Goal: Task Accomplishment & Management: Use online tool/utility

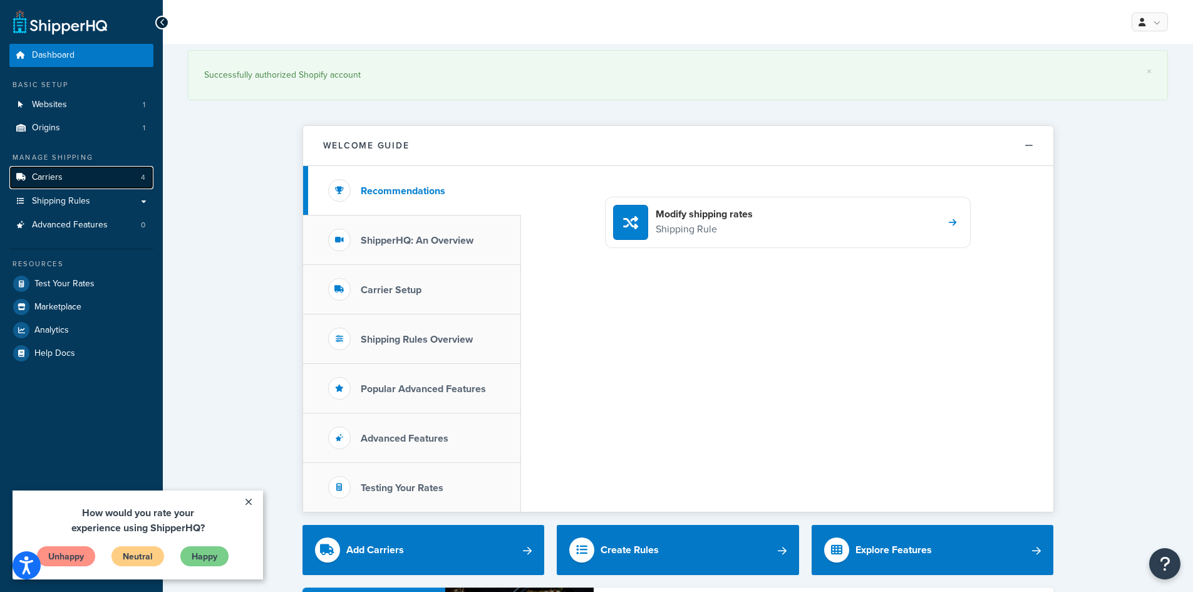
click at [74, 185] on link "Carriers 4" at bounding box center [81, 177] width 144 height 23
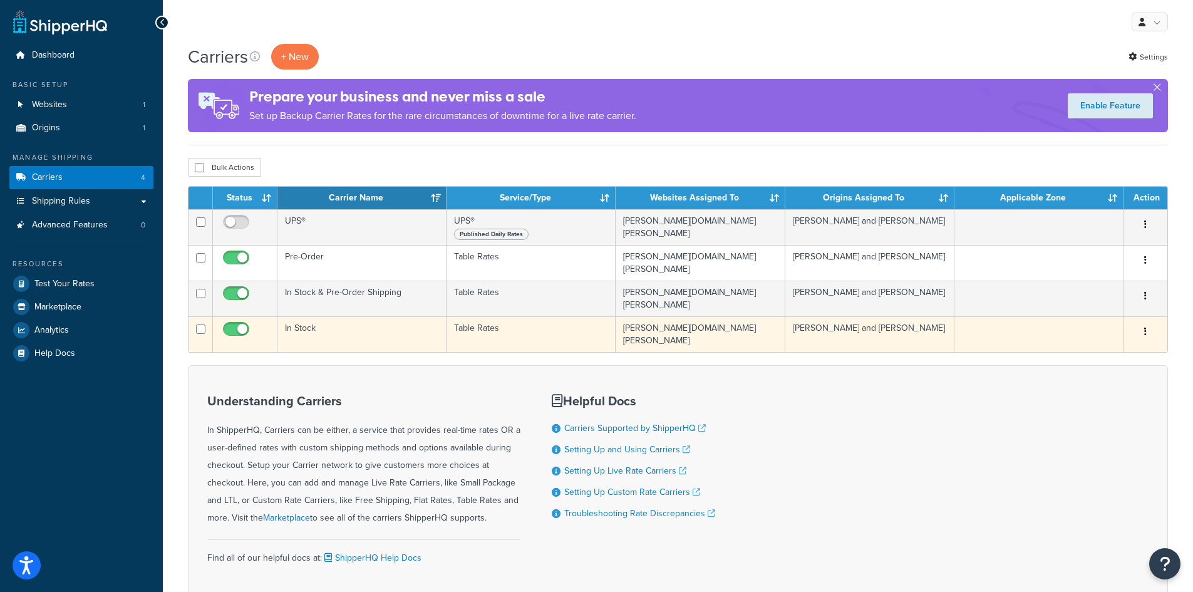
click at [1150, 322] on button "button" at bounding box center [1146, 332] width 18 height 20
click at [1100, 342] on link "Edit" at bounding box center [1094, 347] width 99 height 26
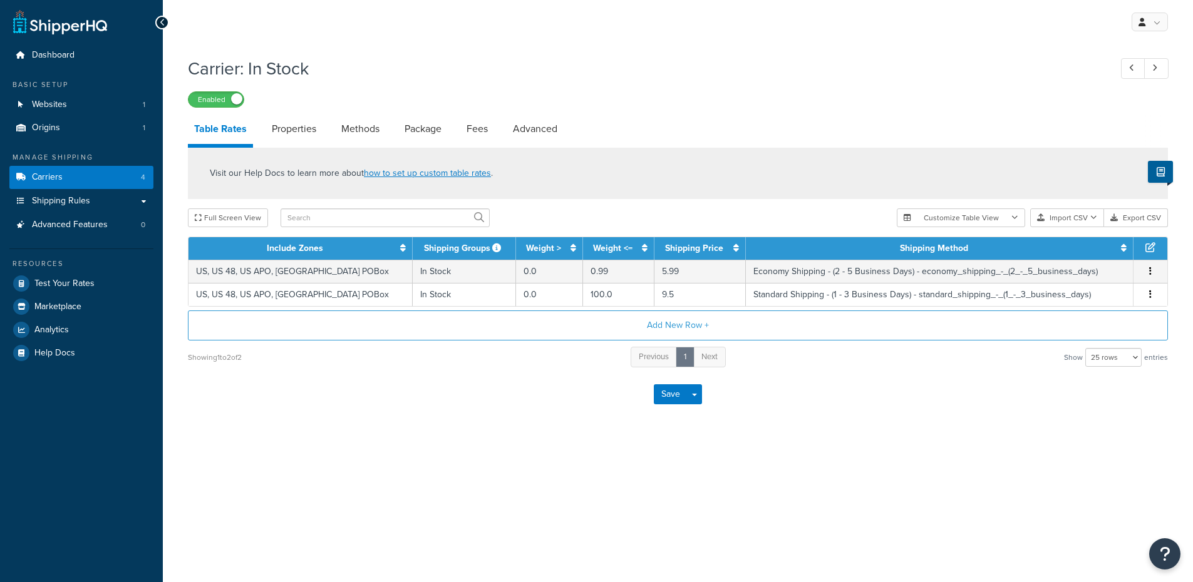
select select "25"
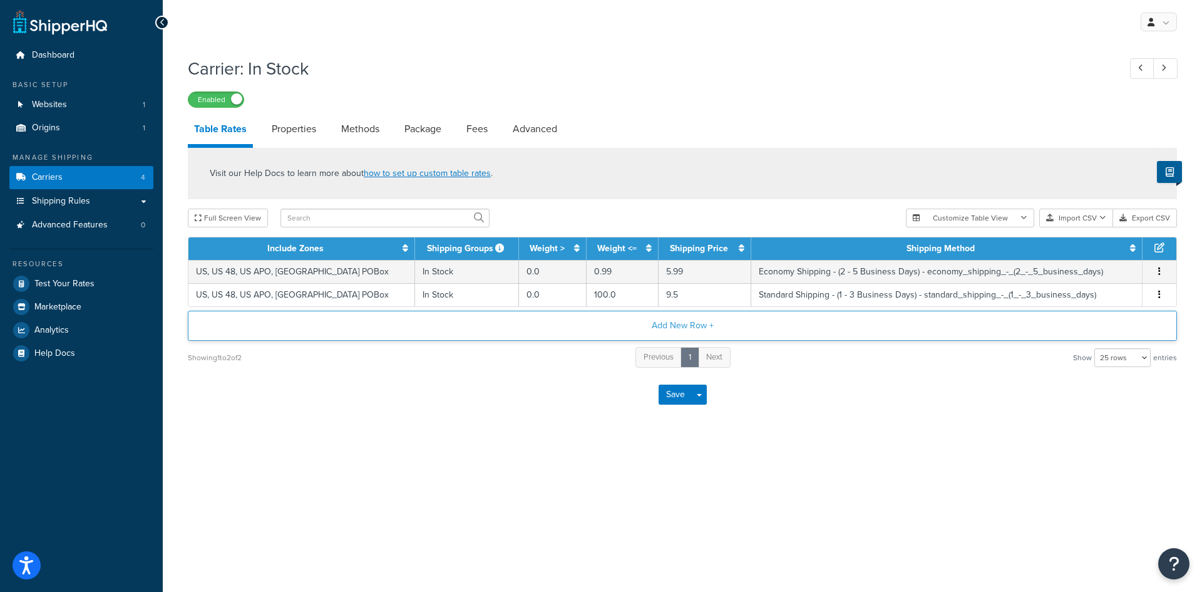
click at [695, 329] on button "Add New Row +" at bounding box center [683, 326] width 990 height 30
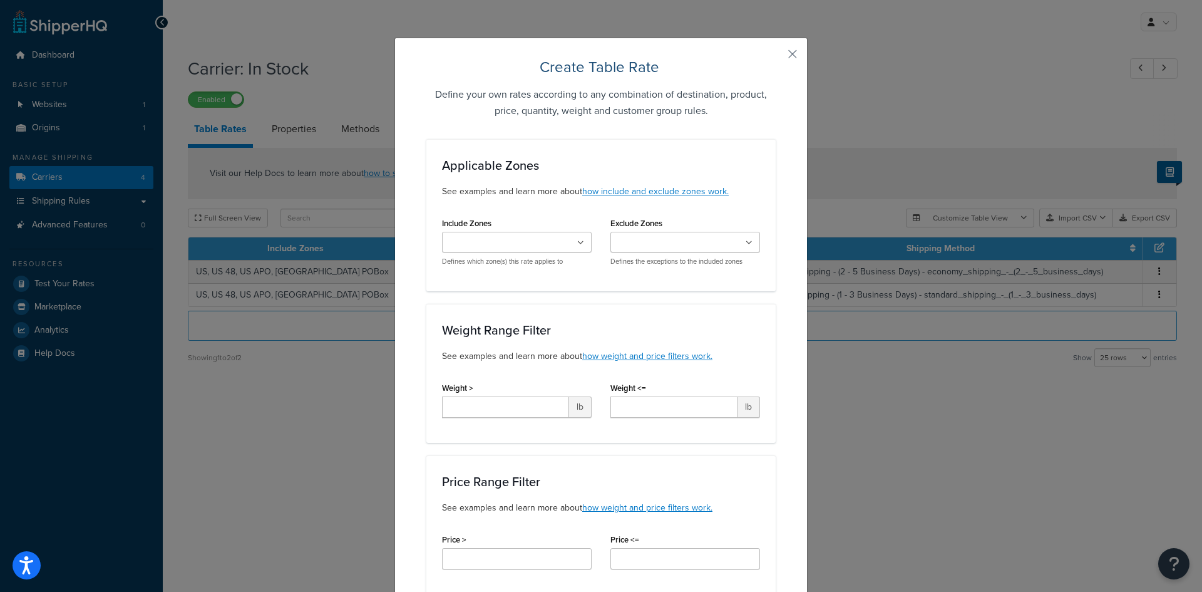
click at [515, 244] on input "Include Zones" at bounding box center [501, 243] width 111 height 14
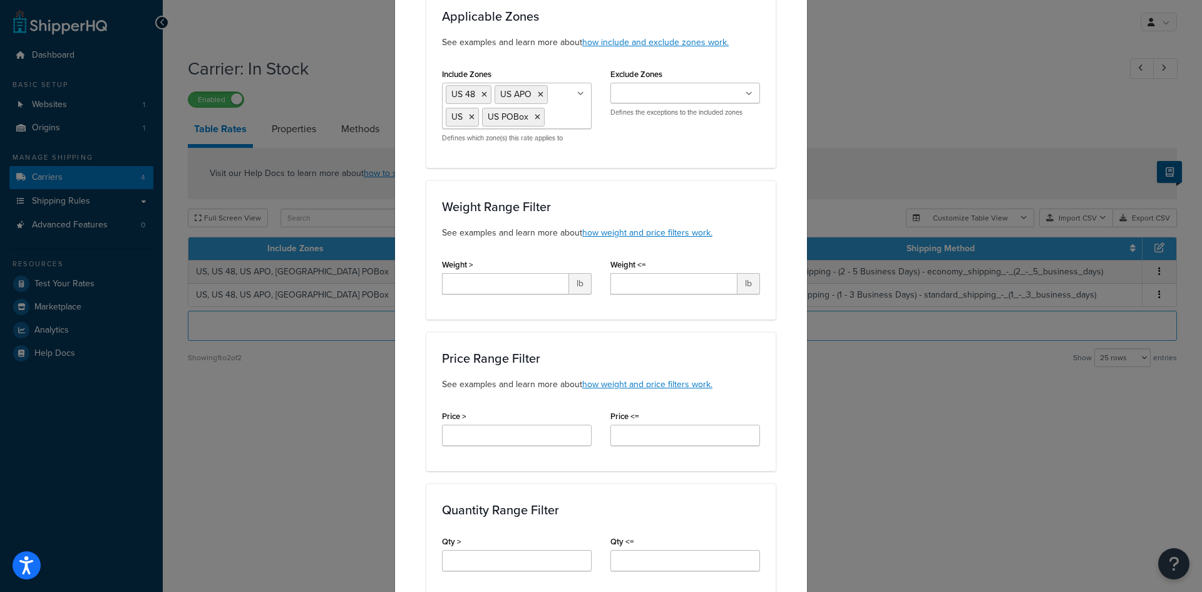
scroll to position [150, 0]
click at [557, 282] on input "Weight >" at bounding box center [505, 282] width 127 height 21
type input "0"
click at [656, 287] on input "Weight <=" at bounding box center [674, 282] width 127 height 21
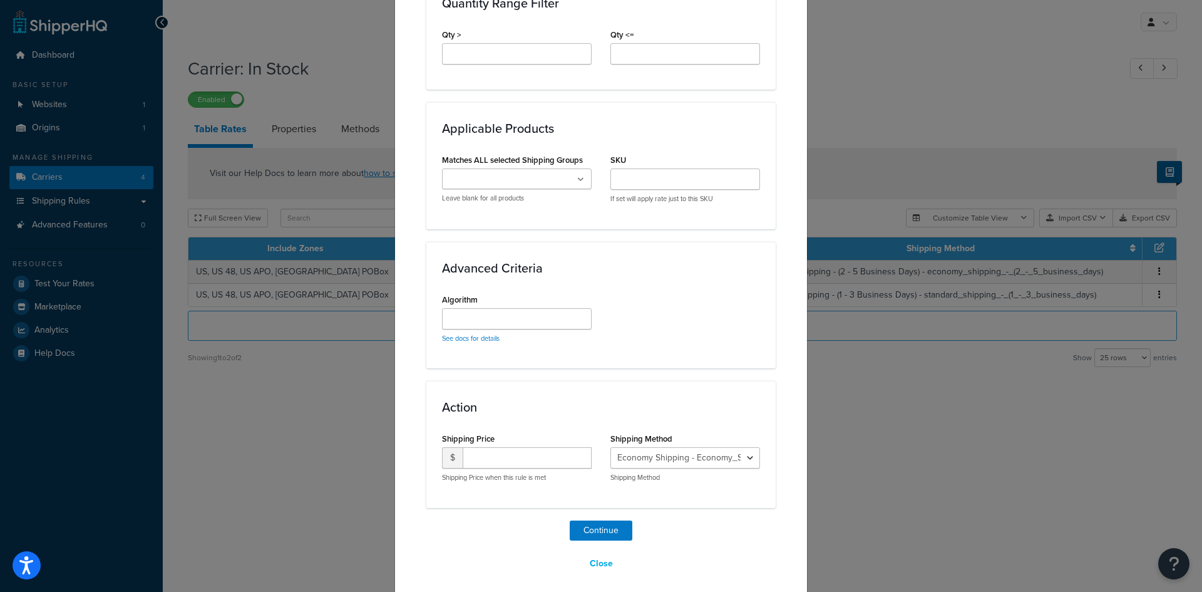
scroll to position [657, 0]
type input "100"
click at [552, 182] on ul at bounding box center [517, 177] width 150 height 21
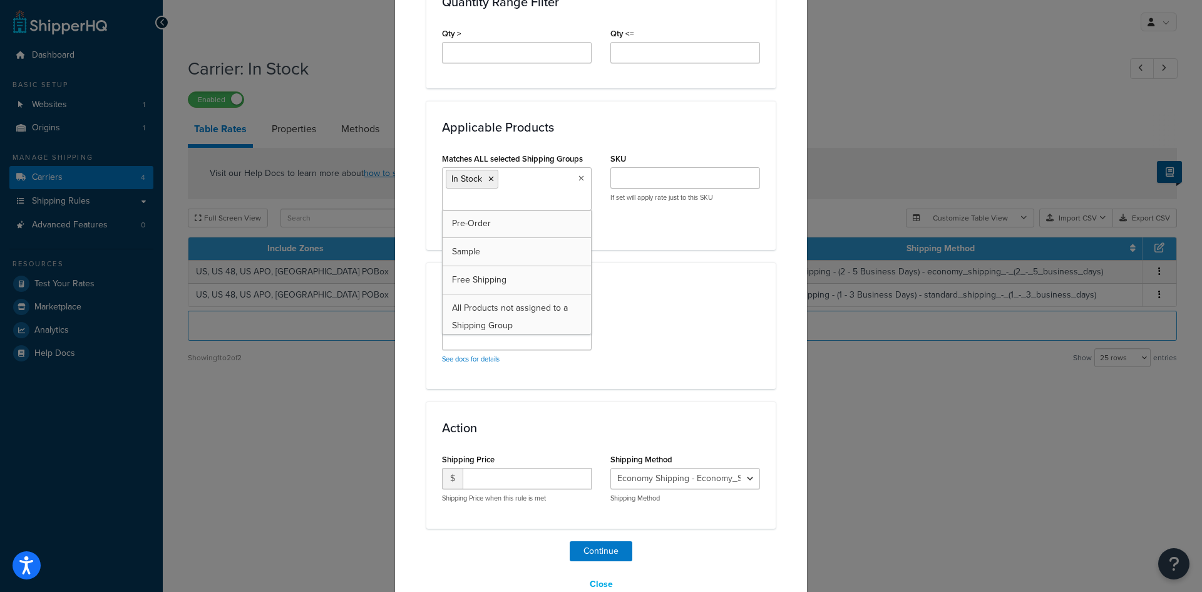
click at [628, 245] on div "Applicable Products Matches ALL selected Shipping Groups In Stock Pre-Order Sam…" at bounding box center [600, 175] width 349 height 148
click at [515, 478] on input "number" at bounding box center [527, 478] width 129 height 21
type input "35"
click at [698, 481] on select "Economy Shipping - Economy_Shipping Economy Shipping - (2 - 5 Business Days) - …" at bounding box center [686, 478] width 150 height 21
select select "171161"
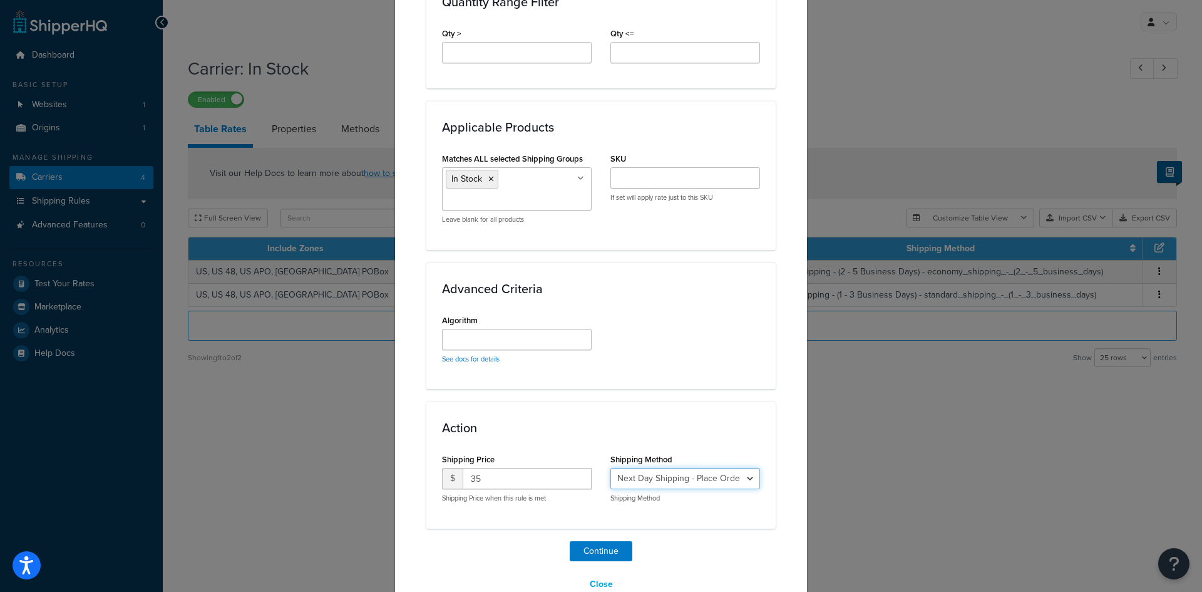
click at [611, 468] on select "Economy Shipping - Economy_Shipping Economy Shipping - (2 - 5 Business Days) - …" at bounding box center [686, 478] width 150 height 21
click at [606, 549] on button "Continue" at bounding box center [601, 551] width 63 height 20
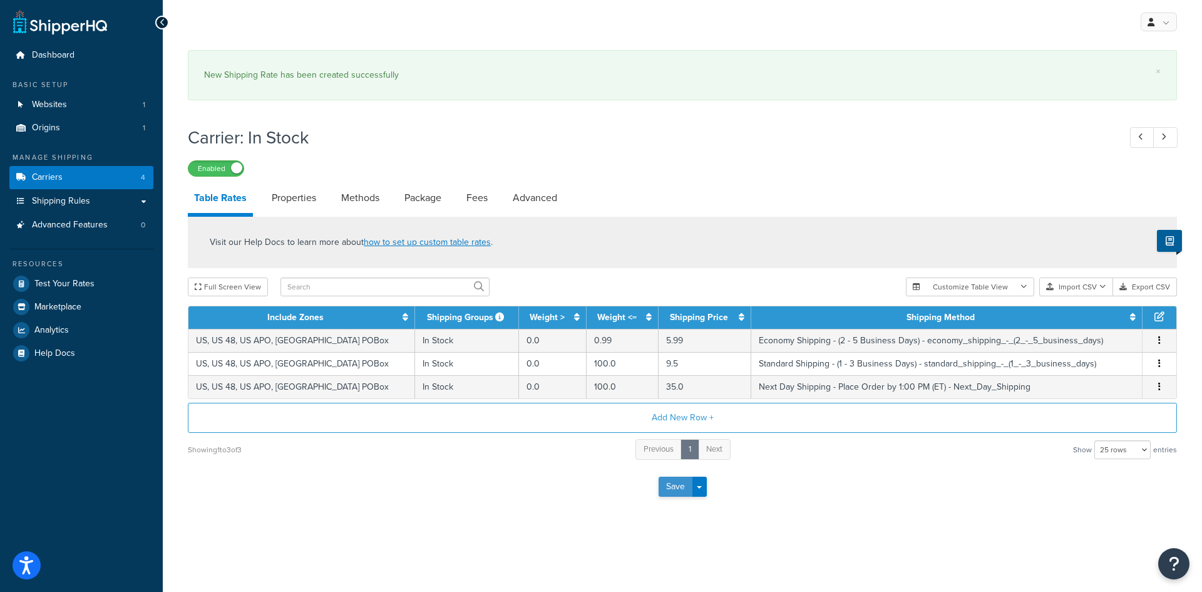
click at [680, 479] on button "Save" at bounding box center [676, 487] width 34 height 20
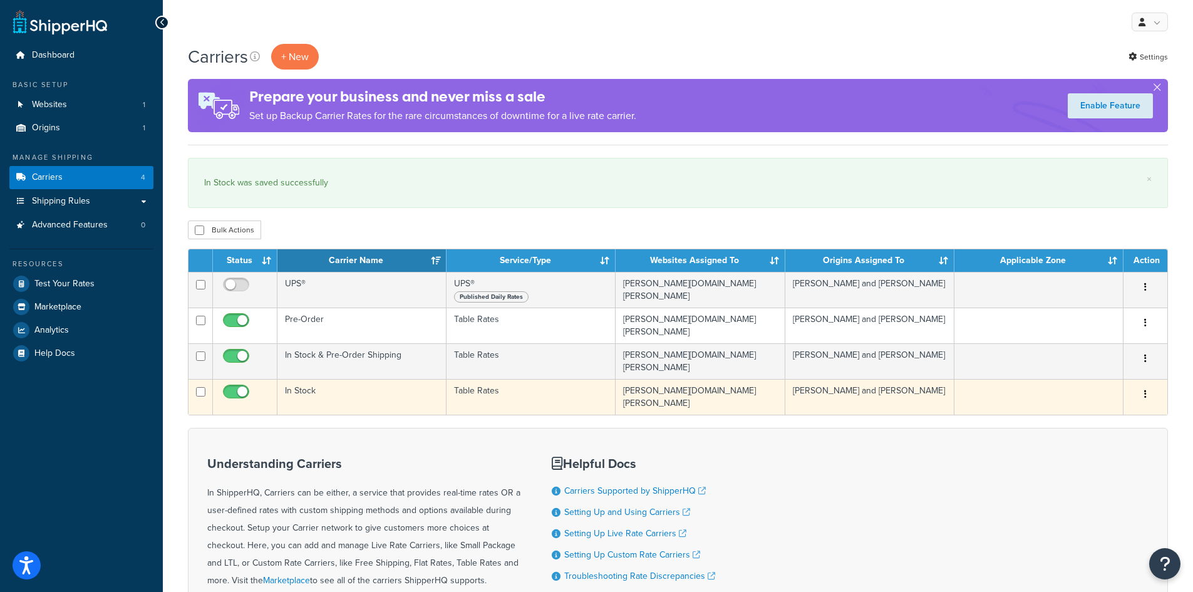
click at [1145, 390] on icon "button" at bounding box center [1145, 394] width 3 height 9
click at [1112, 397] on link "Edit" at bounding box center [1094, 409] width 99 height 26
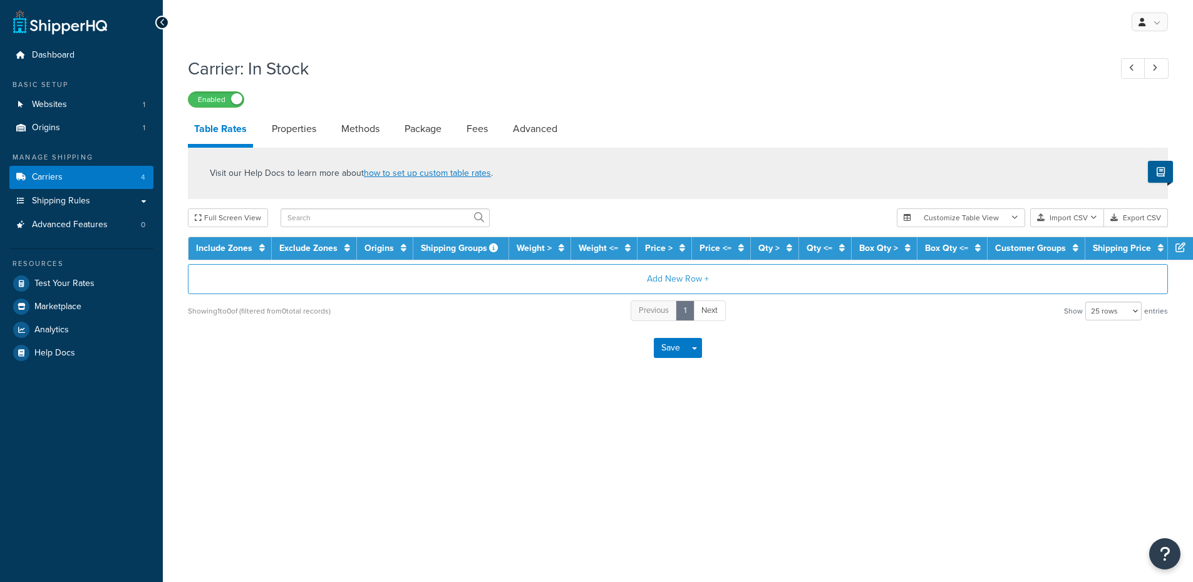
select select "25"
